Goal: Information Seeking & Learning: Learn about a topic

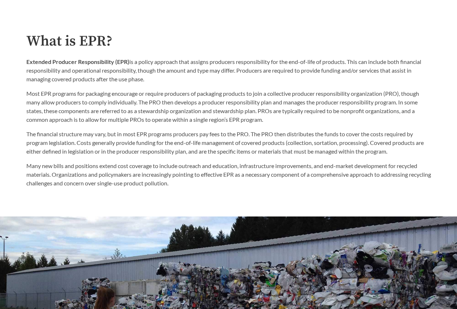
scroll to position [353, 0]
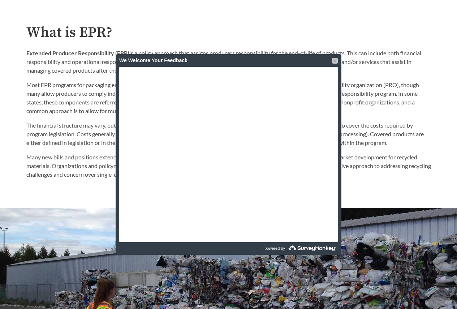
click at [334, 61] on div at bounding box center [335, 61] width 6 height 6
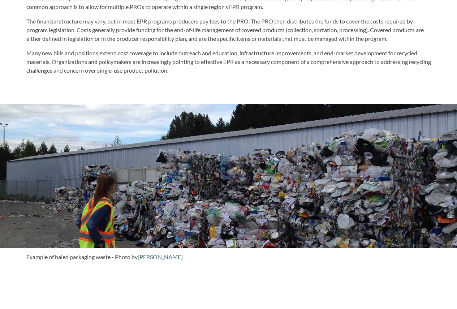
scroll to position [745, 0]
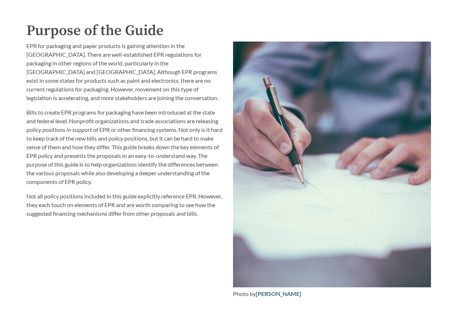
click at [452, 173] on div "Introduction to the Guide for EPR Proposals Search the Guide [US_STATE] Introdu…" at bounding box center [228, 136] width 457 height 1679
drag, startPoint x: 203, startPoint y: 132, endPoint x: 111, endPoint y: 142, distance: 92.5
click at [111, 142] on p "Bills to create EPR programs for packaging have been introduced at the state an…" at bounding box center [125, 147] width 198 height 78
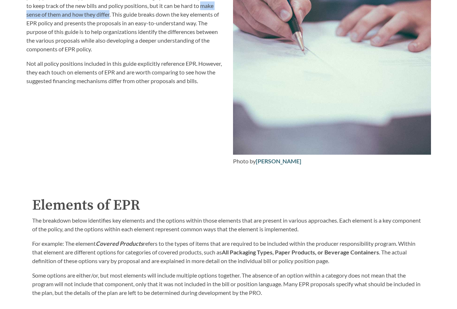
scroll to position [824, 0]
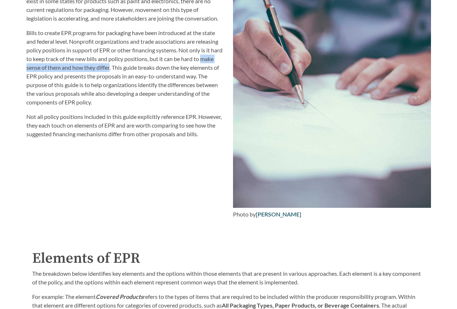
copy p "make sense of them and how they differ"
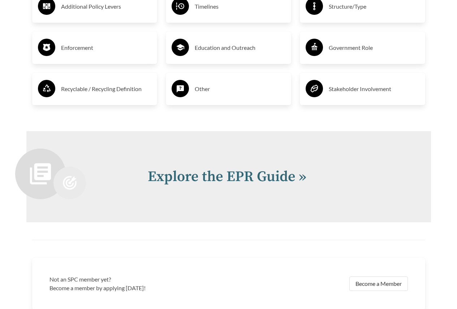
scroll to position [1371, 0]
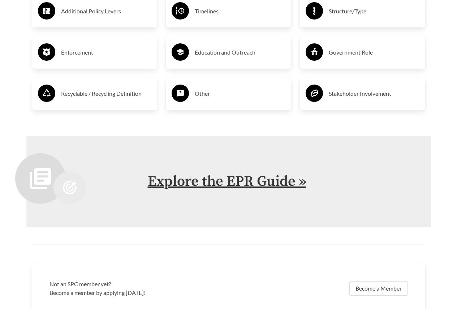
click at [276, 188] on link "Explore the EPR Guide »" at bounding box center [227, 181] width 159 height 18
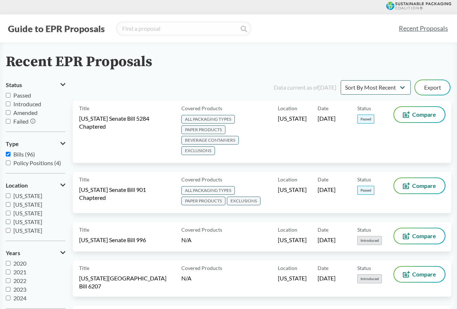
drag, startPoint x: 342, startPoint y: 4, endPoint x: 301, endPoint y: 11, distance: 41.8
click at [301, 11] on div at bounding box center [228, 7] width 457 height 14
